Goal: Task Accomplishment & Management: Use online tool/utility

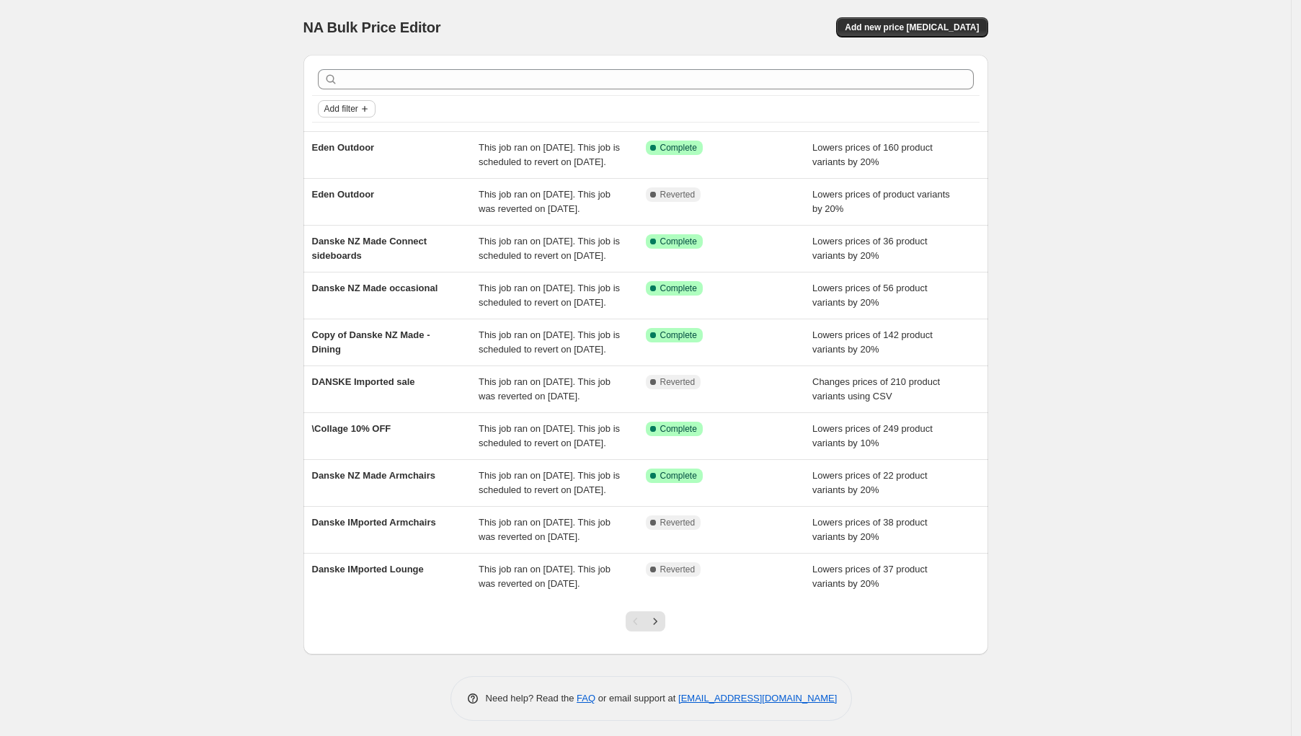
click at [358, 110] on span "Add filter" at bounding box center [341, 109] width 34 height 12
click at [357, 143] on span "Job status" at bounding box center [350, 137] width 43 height 14
click at [360, 208] on label "Complete" at bounding box center [360, 200] width 59 height 20
click at [343, 205] on input "Complete" at bounding box center [338, 200] width 12 height 12
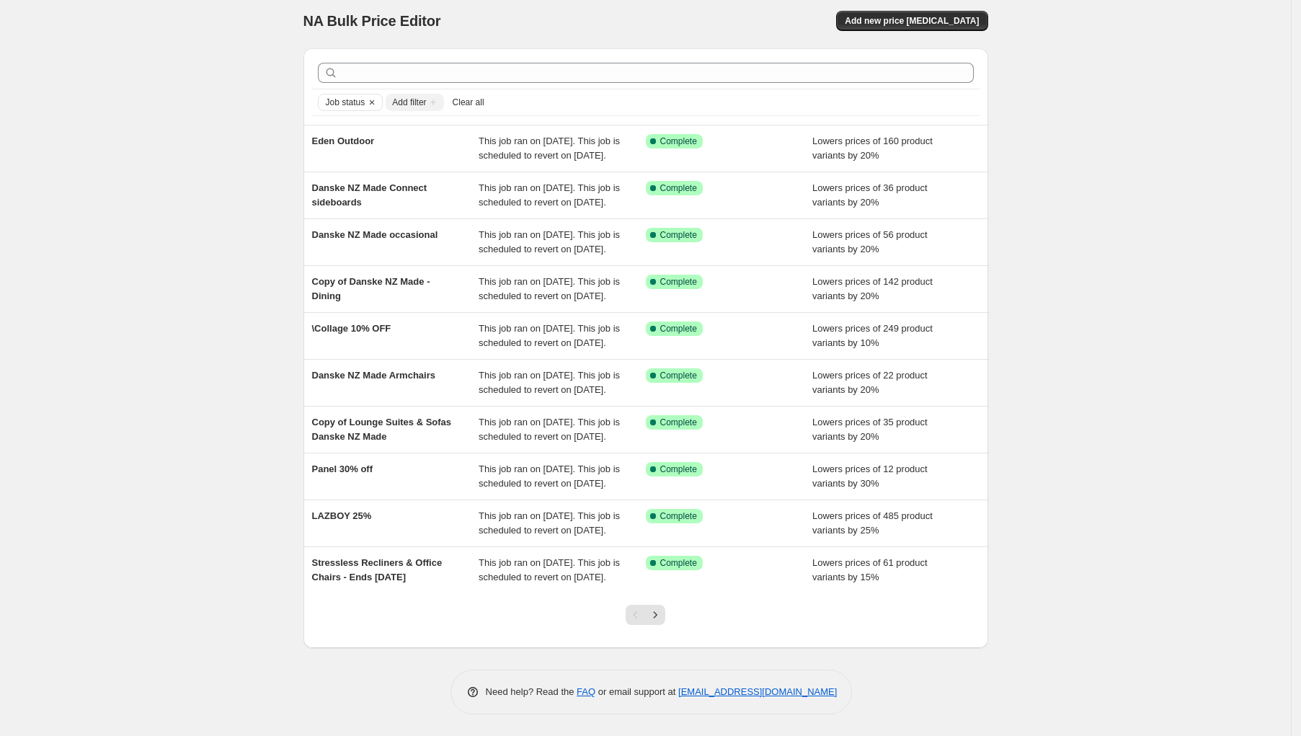
scroll to position [147, 0]
click at [662, 610] on icon "Next" at bounding box center [655, 615] width 14 height 14
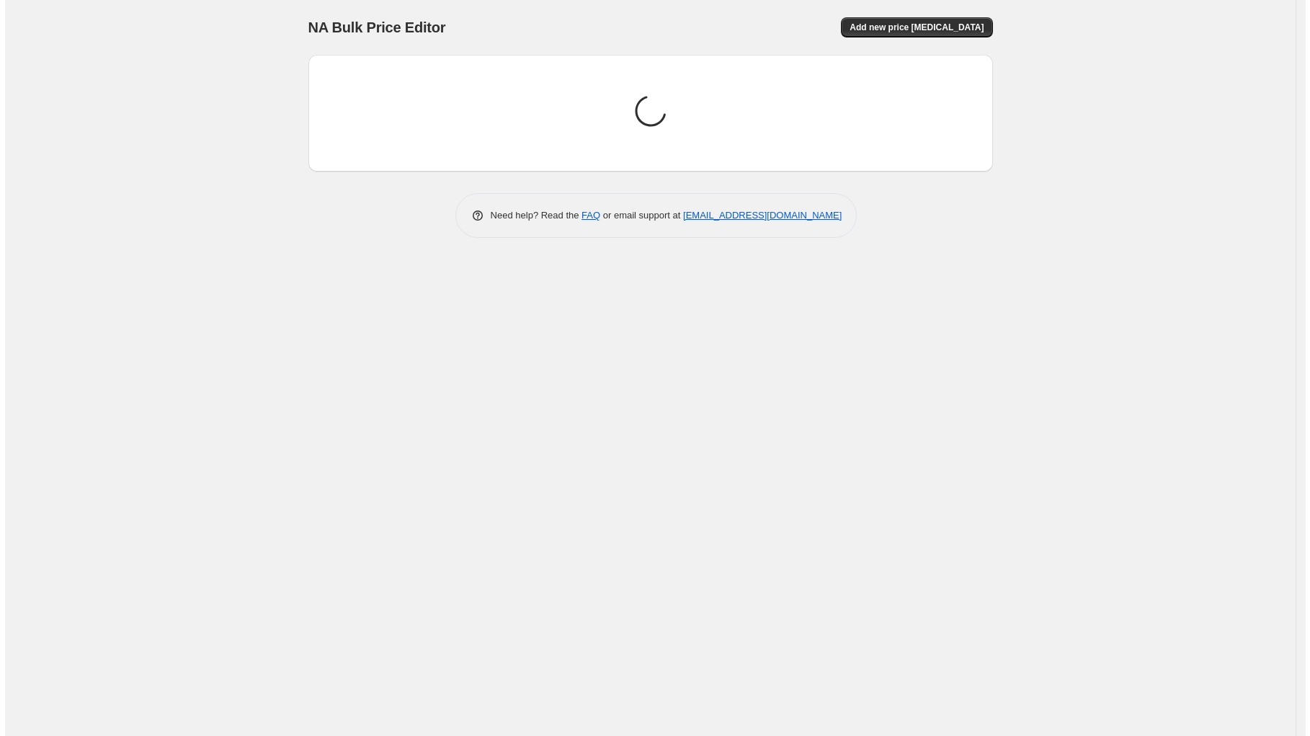
scroll to position [0, 0]
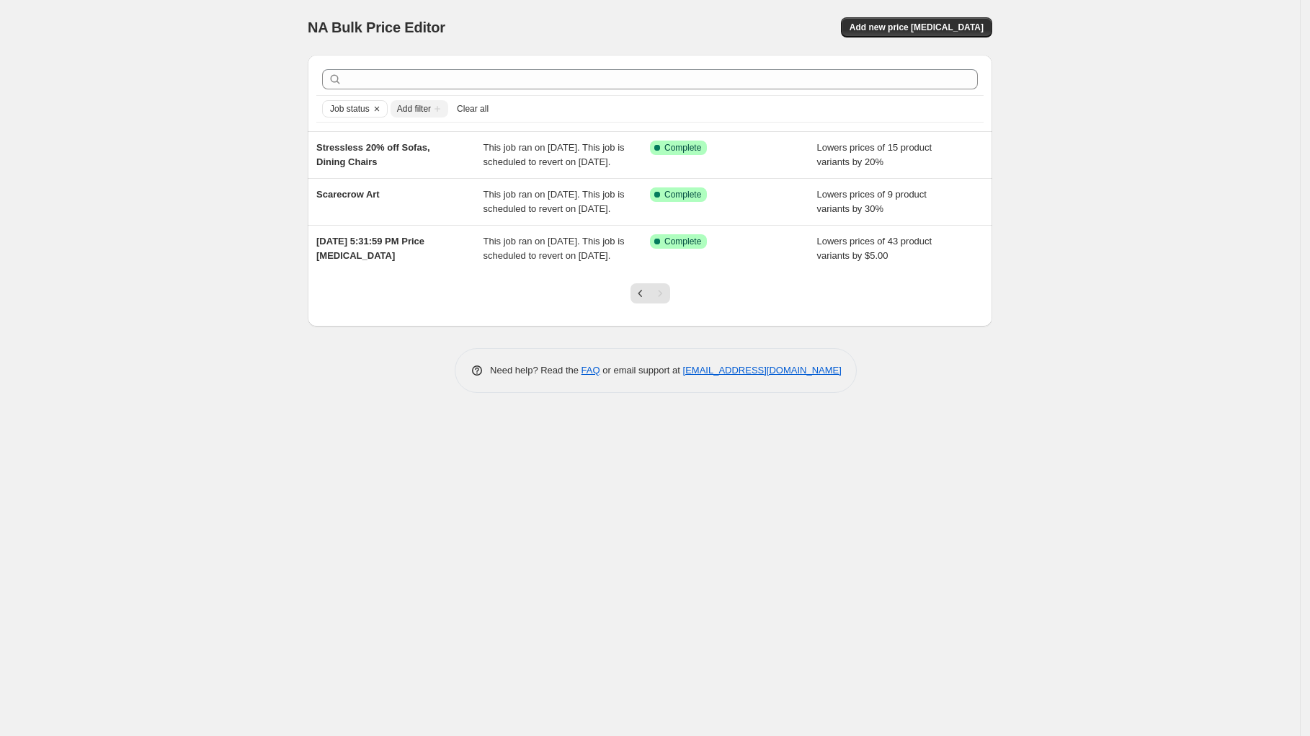
drag, startPoint x: 70, startPoint y: 138, endPoint x: 101, endPoint y: 113, distance: 39.5
click at [70, 136] on div "NA Bulk Price Editor. This page is ready NA Bulk Price Editor Add new price cha…" at bounding box center [650, 368] width 1300 height 736
